Goal: Information Seeking & Learning: Find specific fact

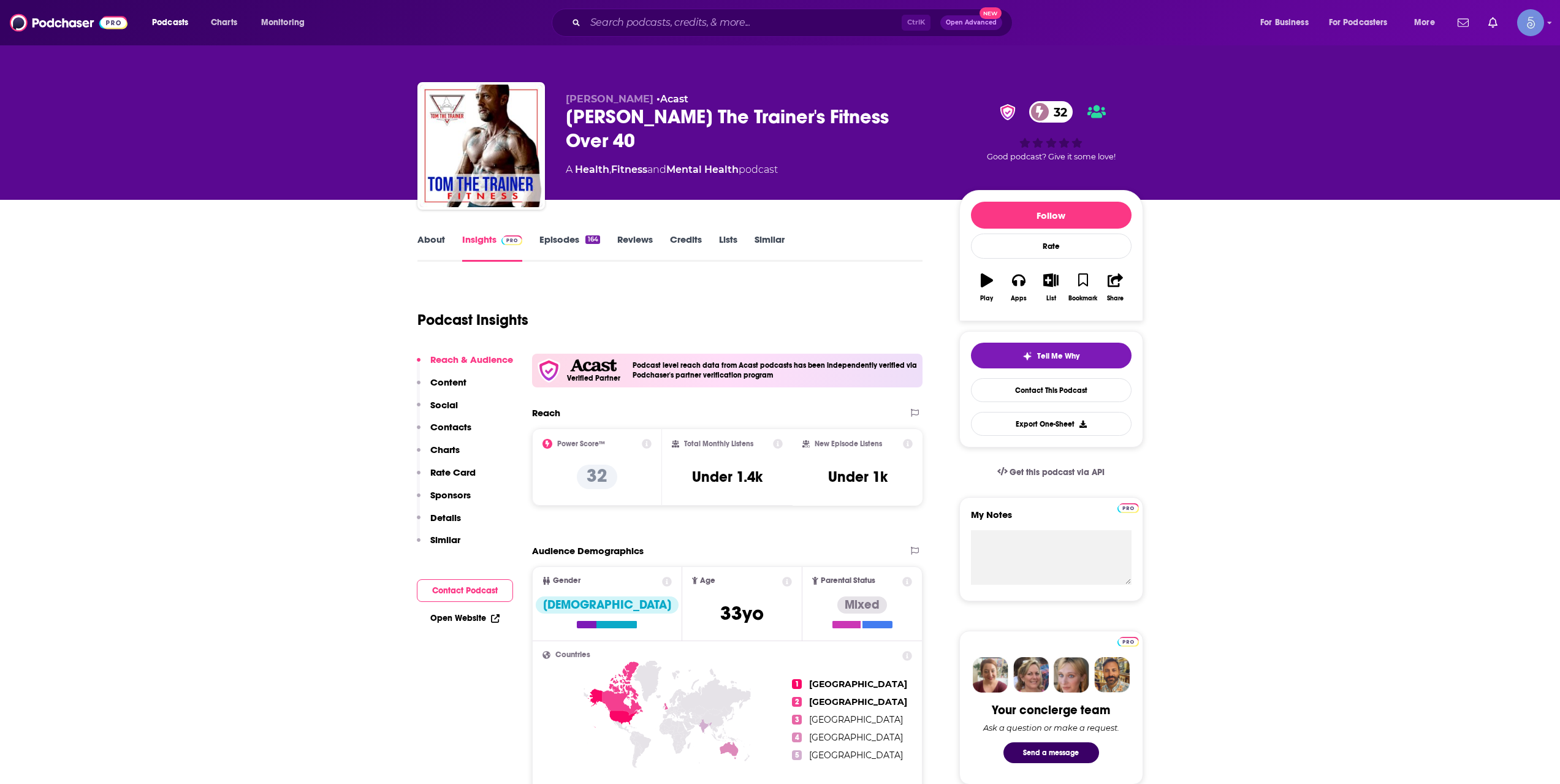
click at [652, 15] on input "Search podcasts, credits, & more..." at bounding box center [743, 22] width 316 height 19
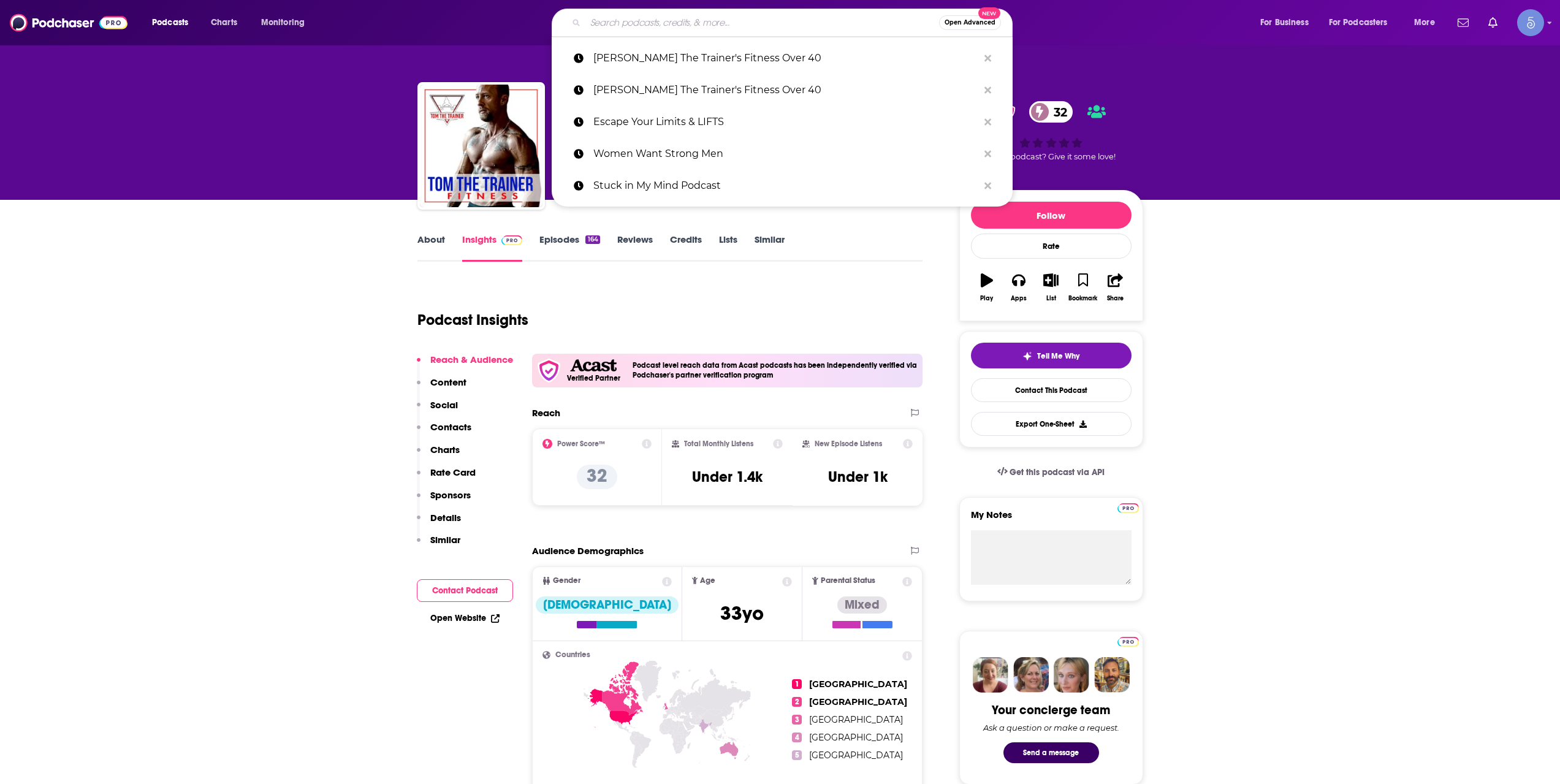
paste input "Grief and Rebirth: Finding the Joy in Life"
type input "Grief and Rebirth: Finding the Joy in Life"
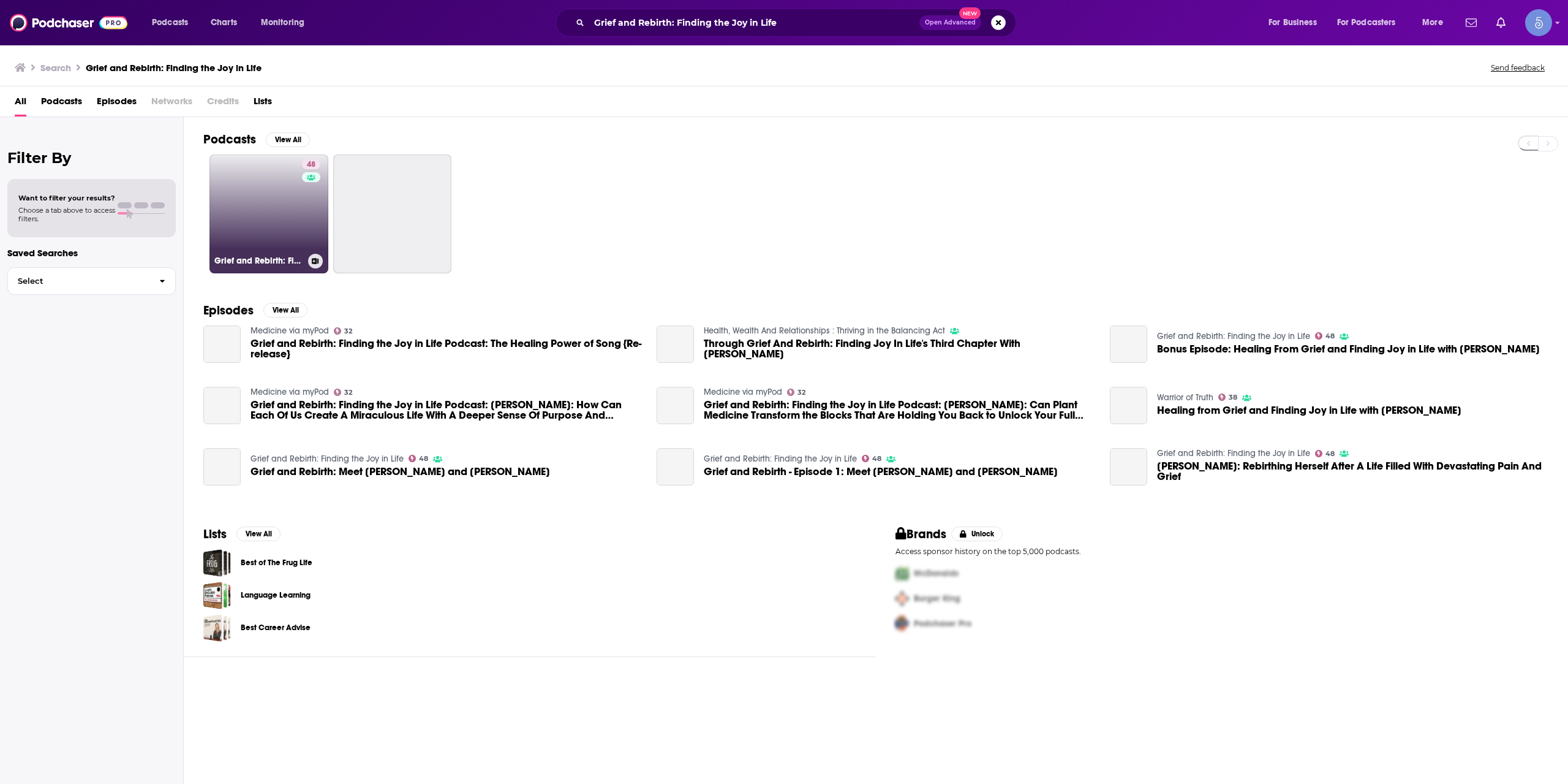
click at [249, 209] on link "48 Grief and Rebirth: Finding the Joy in Life" at bounding box center [269, 214] width 119 height 119
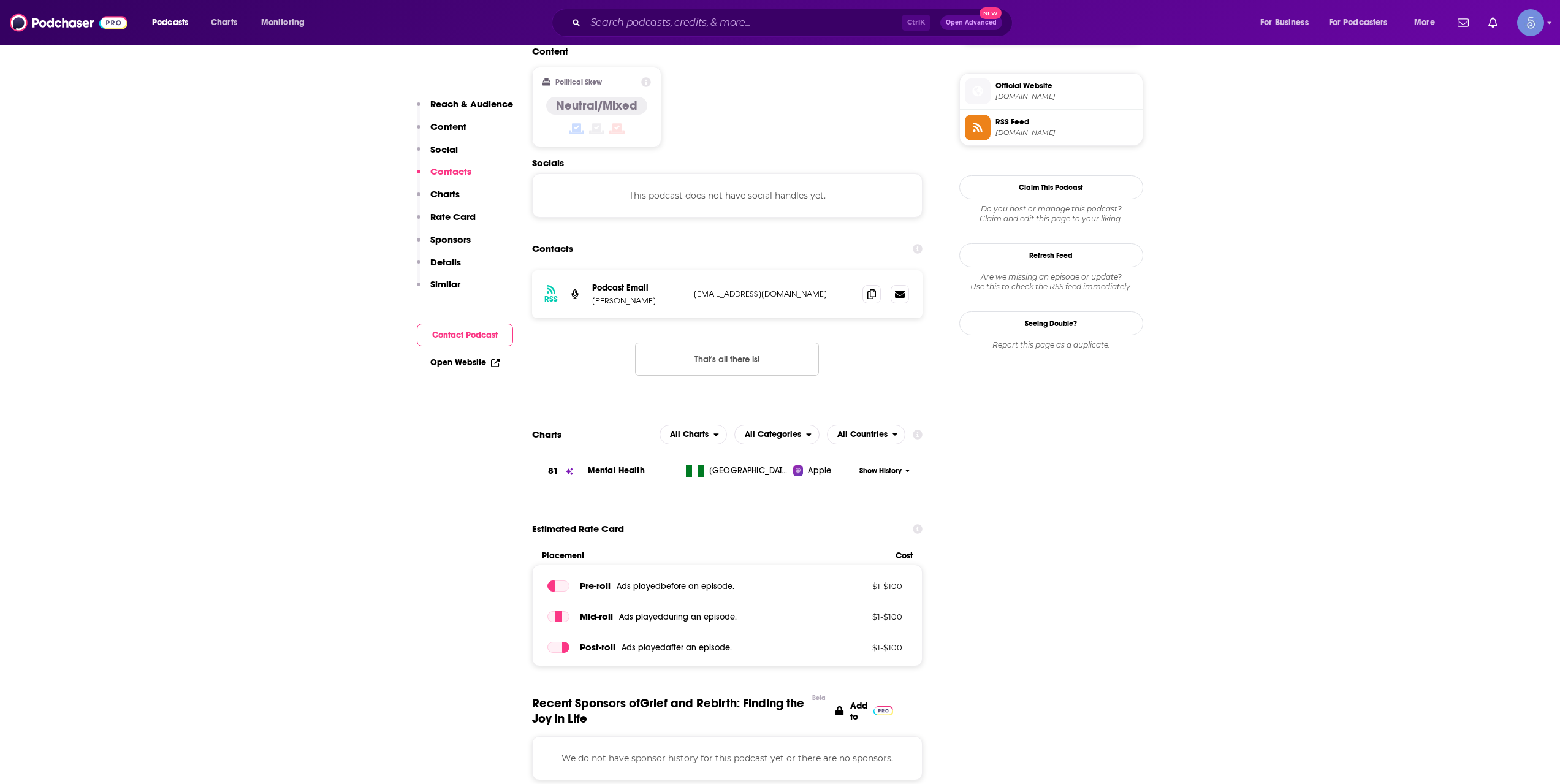
scroll to position [817, 0]
